Goal: Task Accomplishment & Management: Use online tool/utility

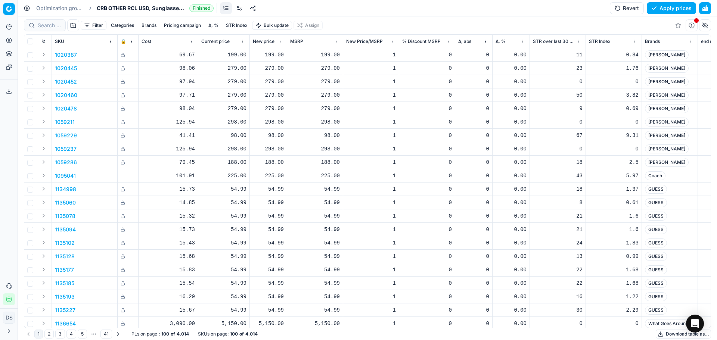
click at [93, 25] on button "Filter" at bounding box center [94, 25] width 26 height 9
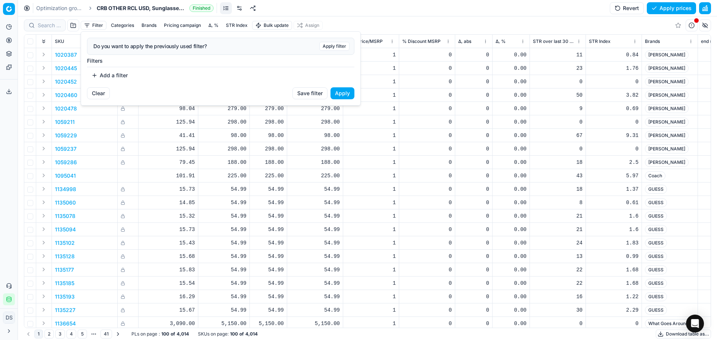
click at [110, 78] on button "Add a filter" at bounding box center [109, 75] width 45 height 12
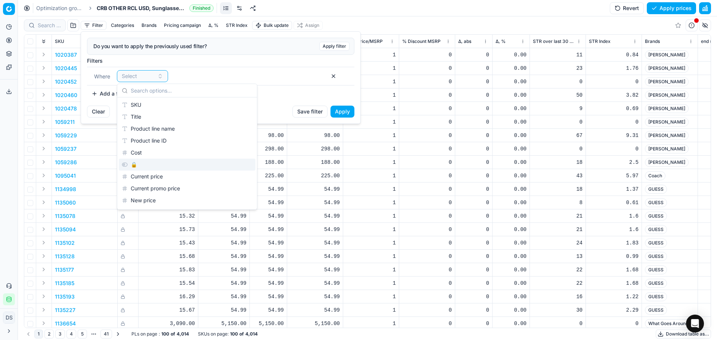
click at [148, 164] on div "🔒" at bounding box center [187, 165] width 137 height 12
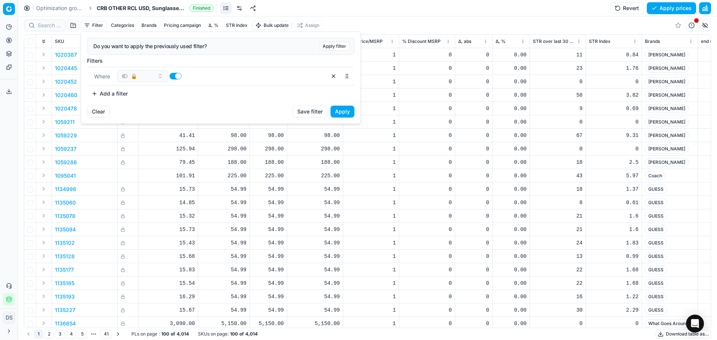
click at [171, 77] on button "button" at bounding box center [176, 76] width 12 height 7
checkbox input "false"
click at [346, 111] on button "Apply" at bounding box center [343, 112] width 24 height 12
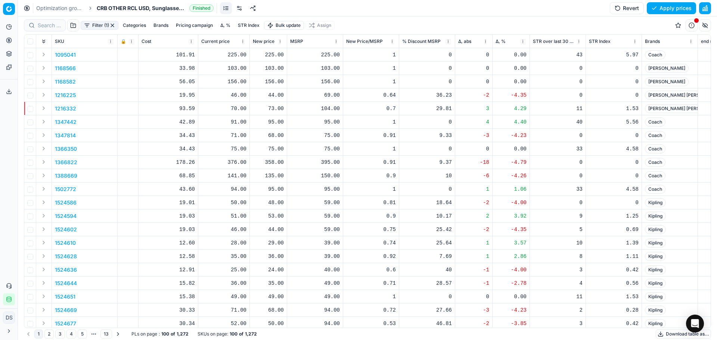
click at [142, 28] on button "Categories" at bounding box center [134, 25] width 29 height 9
click at [158, 28] on button "Brands" at bounding box center [161, 25] width 21 height 9
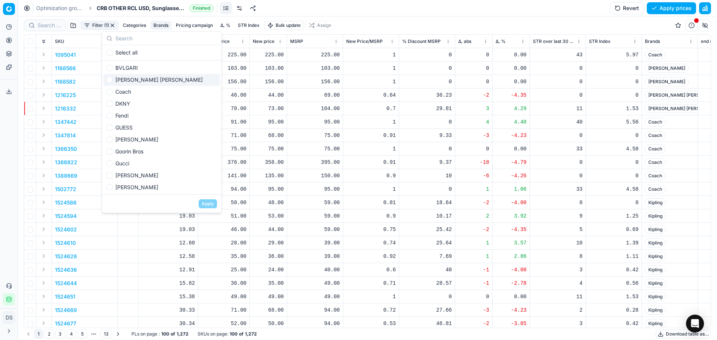
click at [142, 82] on div "[PERSON_NAME] [PERSON_NAME]" at bounding box center [161, 80] width 117 height 12
checkbox input "true"
click at [205, 205] on button "Apply" at bounding box center [208, 204] width 18 height 9
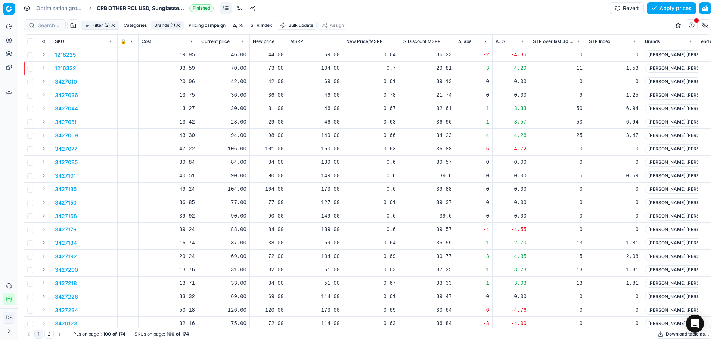
click at [238, 24] on button "Δ, %" at bounding box center [238, 25] width 16 height 9
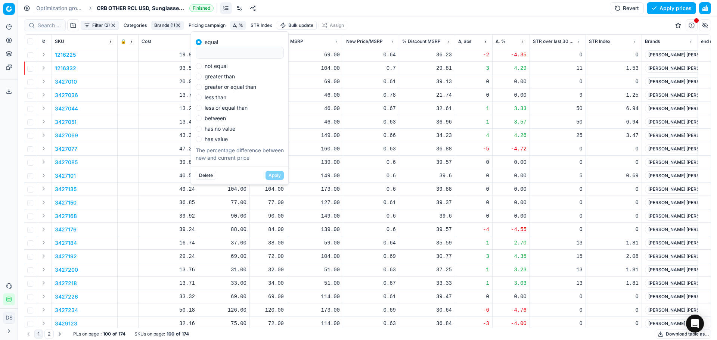
click at [225, 71] on div "equal not equal greater than greater or equal than less than less or equal than…" at bounding box center [240, 89] width 88 height 106
click at [226, 67] on label "not equal" at bounding box center [216, 66] width 23 height 5
click at [202, 67] on input "not equal" at bounding box center [199, 66] width 6 height 6
radio input "true"
type input "0"
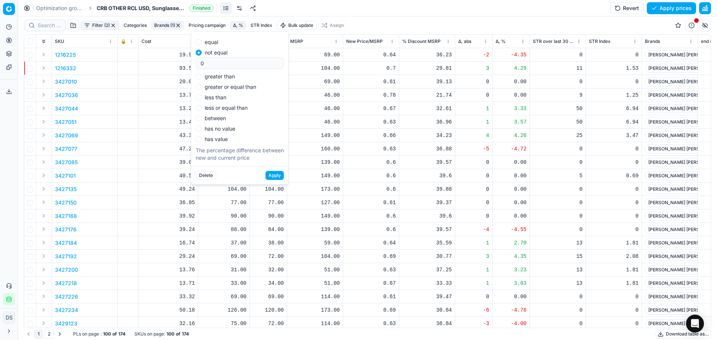
click at [275, 173] on button "Apply" at bounding box center [275, 175] width 18 height 9
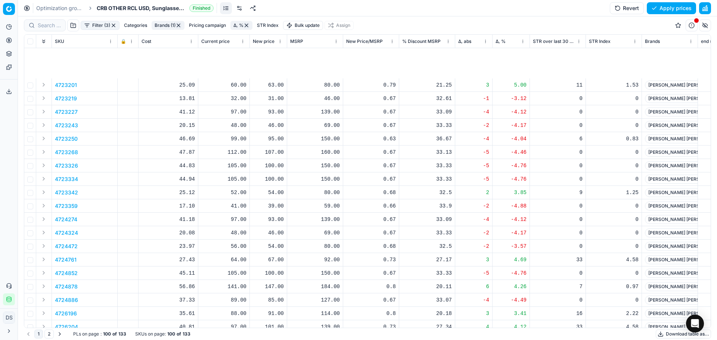
scroll to position [598, 0]
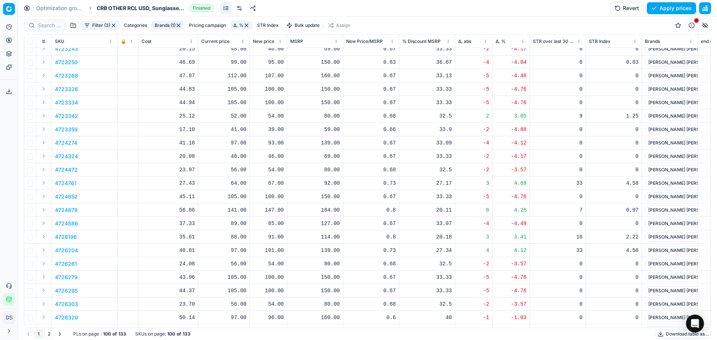
click at [53, 10] on link "Optimization groups" at bounding box center [60, 7] width 48 height 7
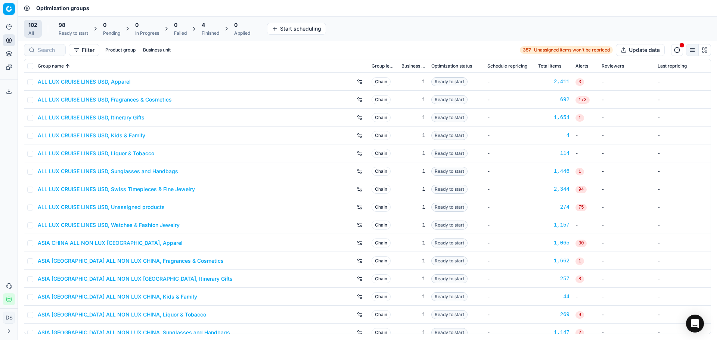
click at [215, 29] on div "4 Finished" at bounding box center [211, 28] width 18 height 15
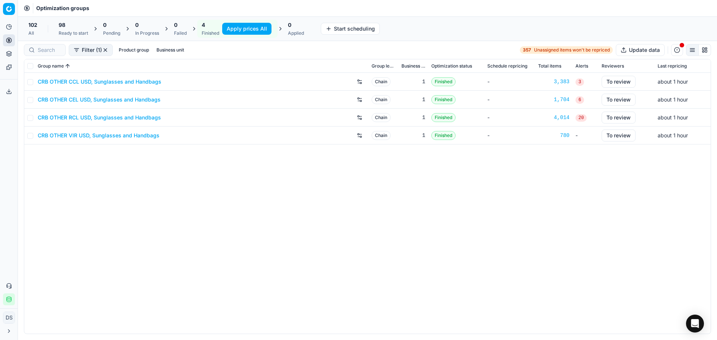
click at [256, 29] on button "Apply prices All" at bounding box center [246, 29] width 49 height 12
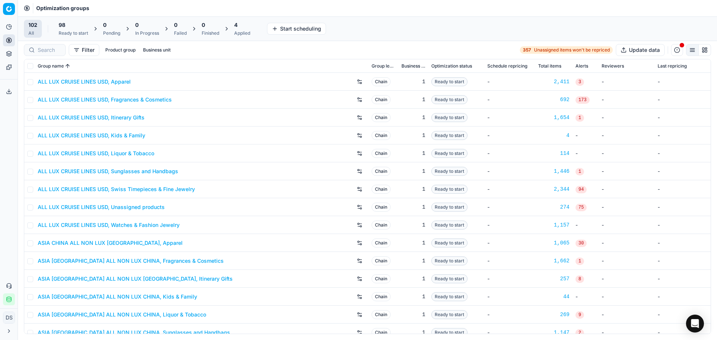
click at [248, 30] on div "Applied" at bounding box center [242, 33] width 16 height 6
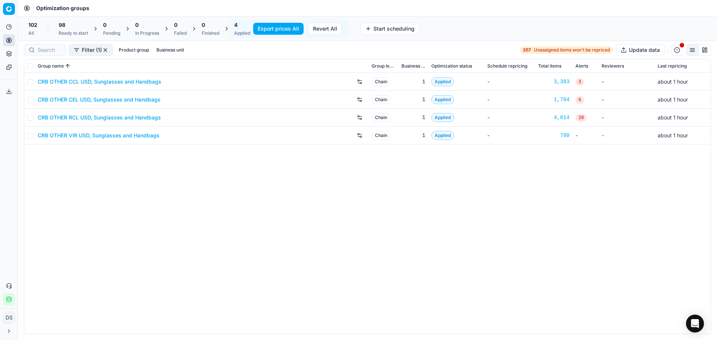
click at [266, 30] on button "Export prices All" at bounding box center [278, 29] width 50 height 12
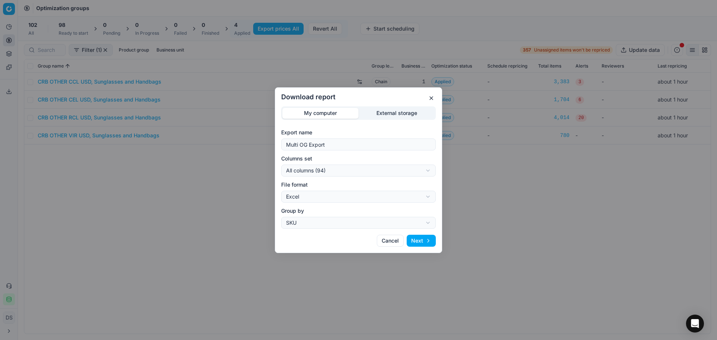
click at [334, 169] on div "Download report My computer External storage Export name Multi OG Export Column…" at bounding box center [358, 170] width 717 height 340
drag, startPoint x: 372, startPoint y: 123, endPoint x: 381, endPoint y: 120, distance: 9.7
click at [373, 123] on div "Download report My computer External storage Export name Multi OG Export Column…" at bounding box center [358, 170] width 717 height 340
click at [382, 119] on div "My computer External storage" at bounding box center [358, 112] width 155 height 13
click at [386, 114] on div "Download report My computer External storage Export name Multi OG Export Column…" at bounding box center [358, 170] width 717 height 340
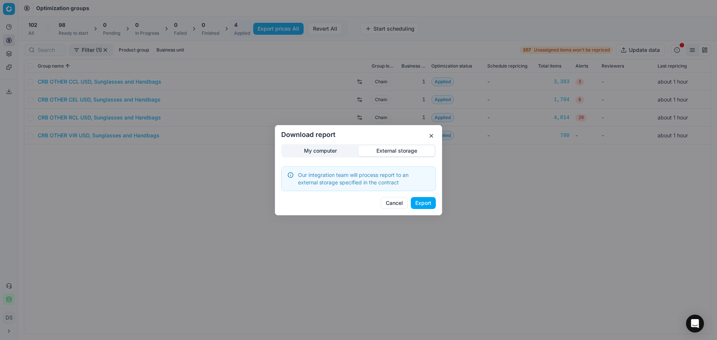
click at [417, 205] on button "Export" at bounding box center [423, 203] width 25 height 12
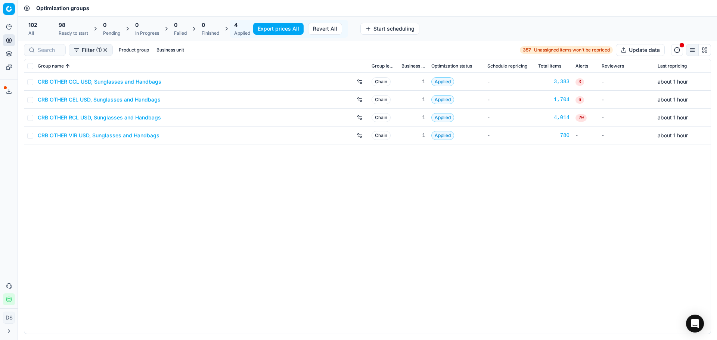
click at [5, 87] on span at bounding box center [5, 87] width 3 height 3
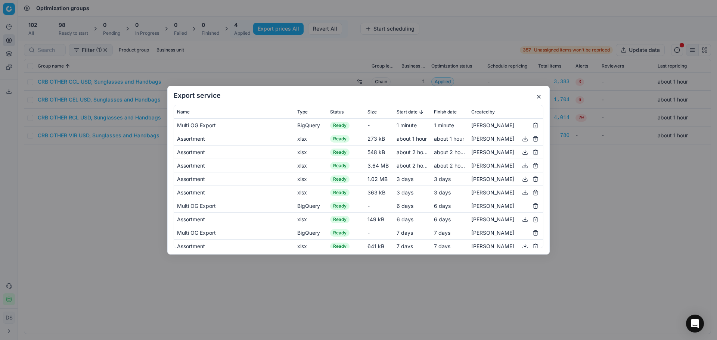
click at [93, 245] on div "Export service Name Type Status Size Start date Finish date Created by Multi OG…" at bounding box center [358, 170] width 717 height 340
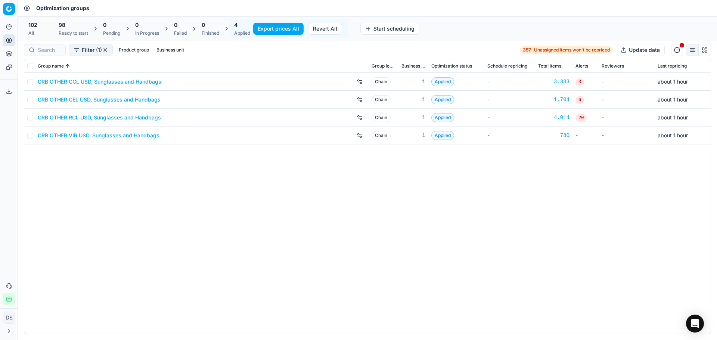
click at [287, 239] on div "CRB OTHER CCL USD, Sunglasses and Handbags Chain 1 Applied - 3,383 3 - about 1 …" at bounding box center [367, 203] width 687 height 261
